Goal: Transaction & Acquisition: Purchase product/service

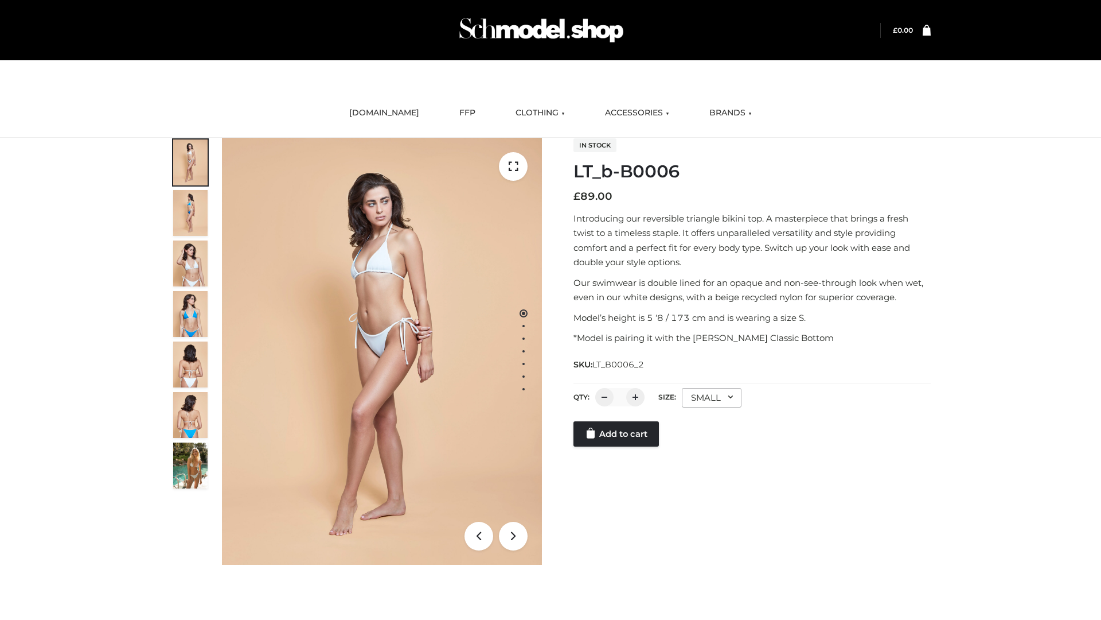
click at [617, 446] on link "Add to cart" at bounding box center [616, 433] width 85 height 25
